Goal: Transaction & Acquisition: Purchase product/service

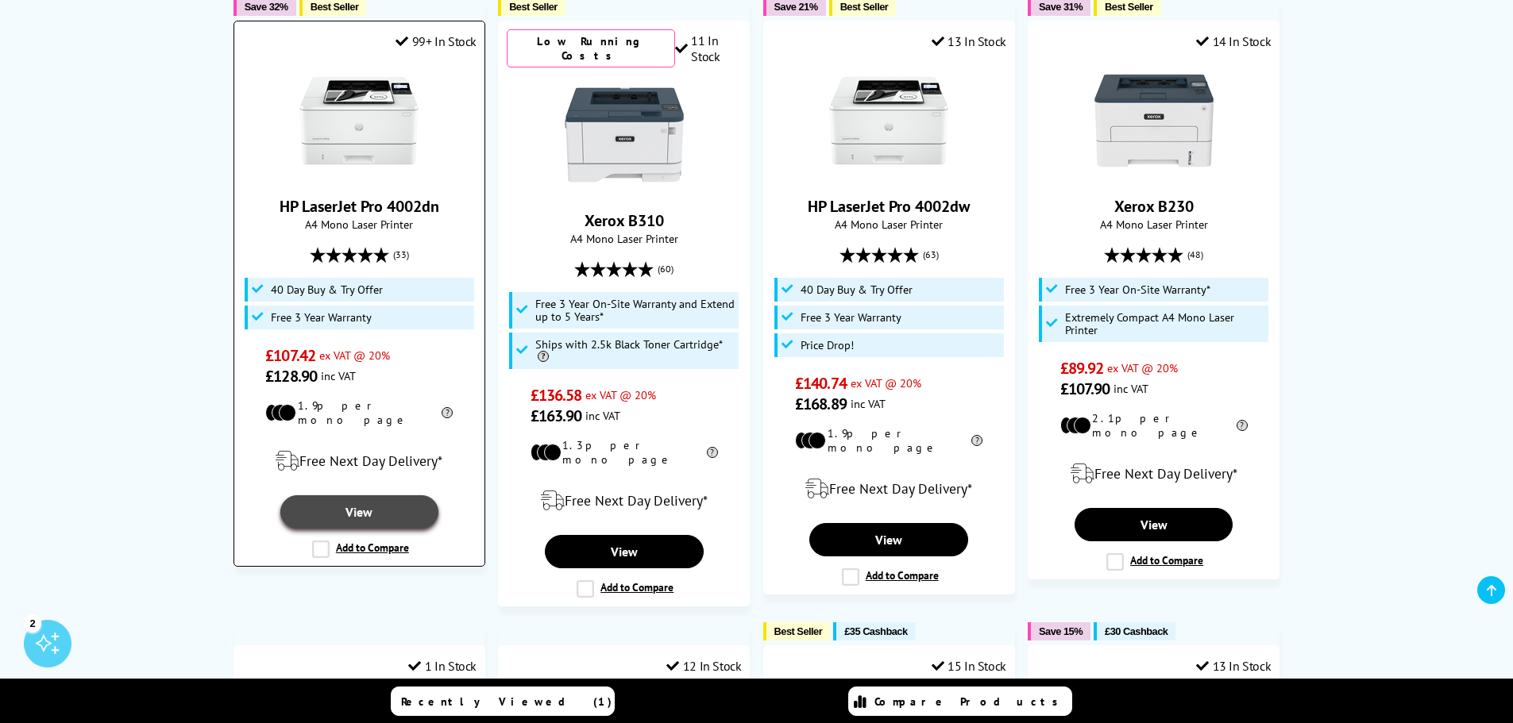
click at [361, 497] on link "View" at bounding box center [359, 512] width 159 height 33
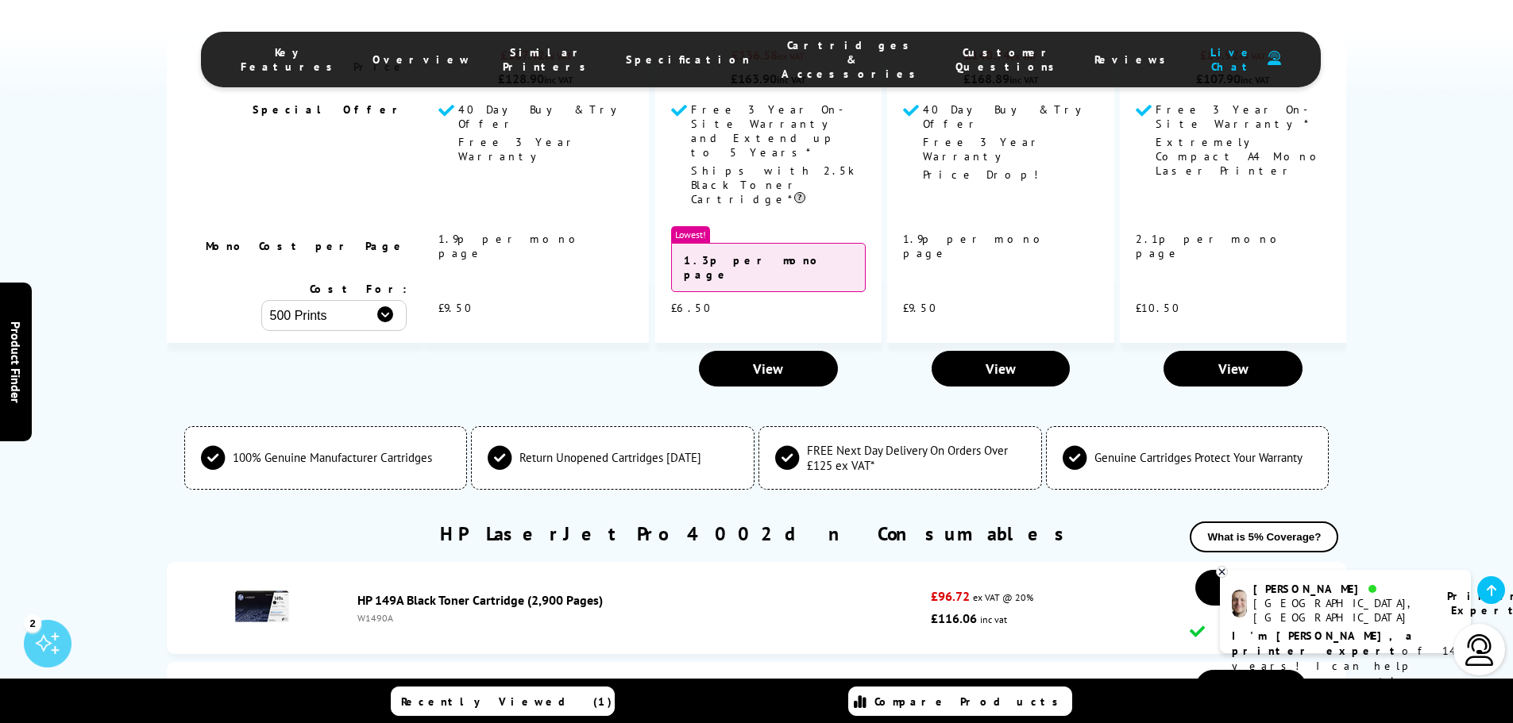
scroll to position [4050, 0]
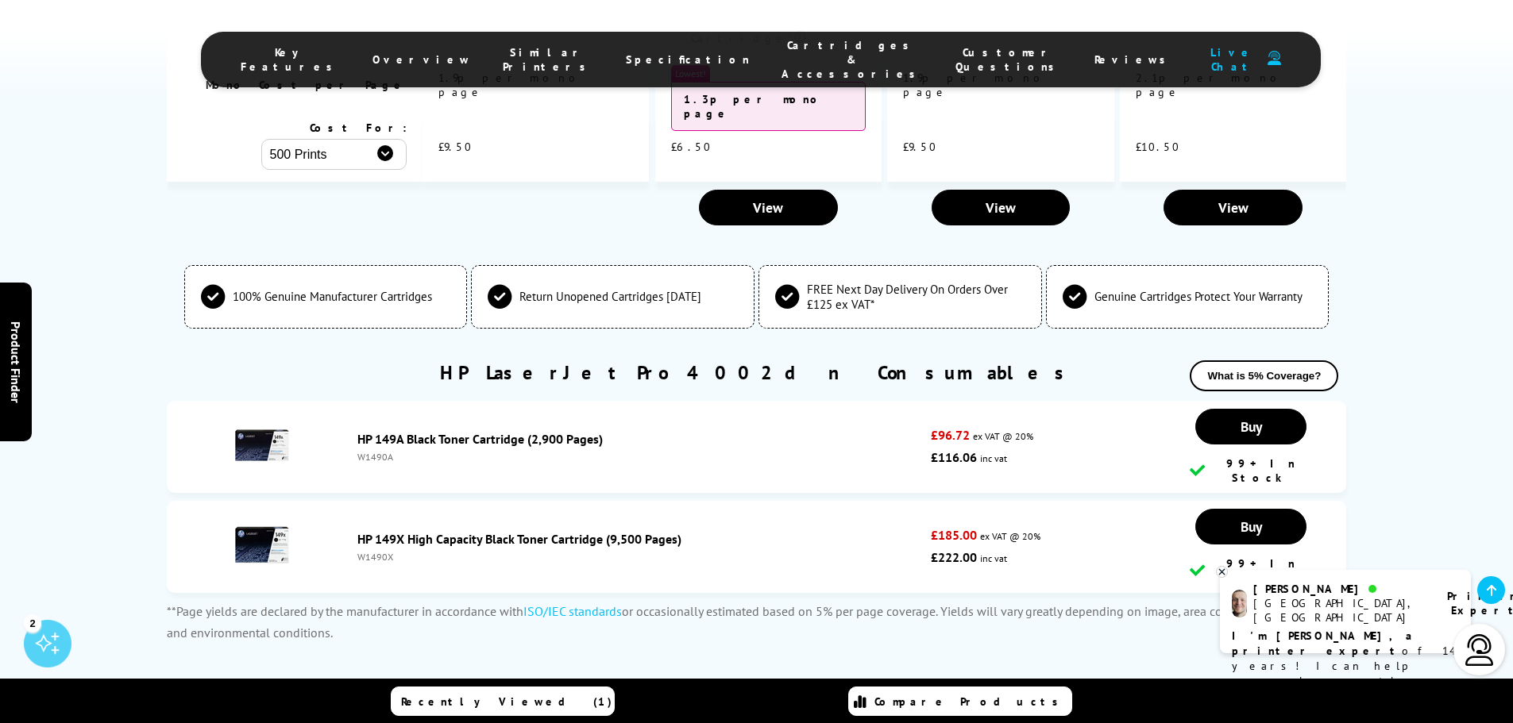
click at [393, 551] on div "W1490X" at bounding box center [640, 557] width 566 height 12
